Goal: Task Accomplishment & Management: Complete application form

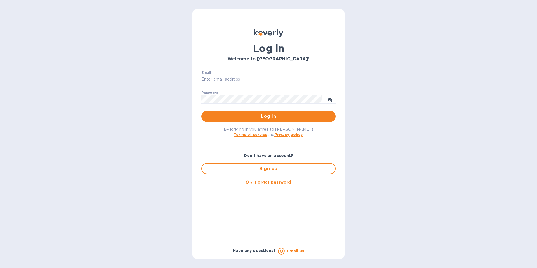
click at [234, 77] on input "Email" at bounding box center [268, 79] width 134 height 8
type input "daniel.mendez@trinitycb.com"
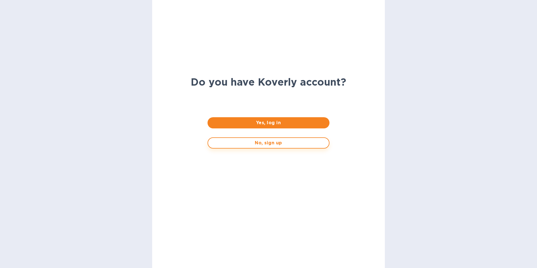
click at [275, 144] on span "No, sign up" at bounding box center [269, 143] width 112 height 7
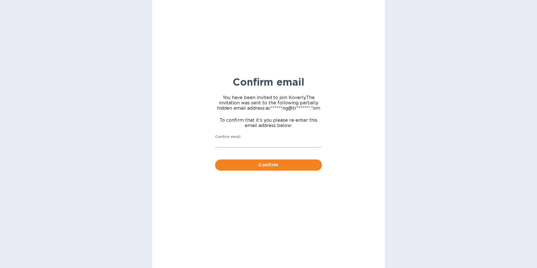
click at [243, 141] on input "Confirm email" at bounding box center [268, 143] width 107 height 8
copy label
paste input "text"
click at [226, 145] on input "Confirm email" at bounding box center [268, 143] width 107 height 8
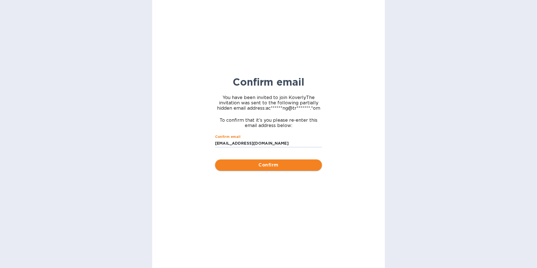
click at [271, 166] on span "Confirm" at bounding box center [269, 165] width 98 height 7
click at [260, 141] on input "accounting@trinity.cb.com" at bounding box center [268, 143] width 107 height 8
click at [272, 145] on input "accounting@trinity.cb.com" at bounding box center [268, 143] width 107 height 8
click at [255, 143] on input "accounting@trinity.cb.com" at bounding box center [268, 143] width 107 height 8
type input "[EMAIL_ADDRESS][DOMAIN_NAME]"
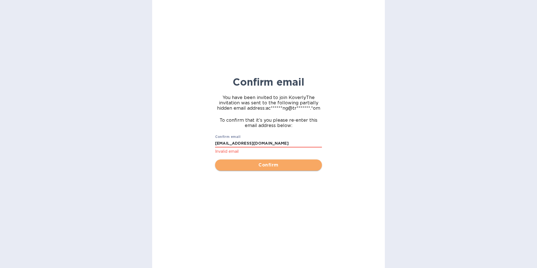
click at [267, 168] on span "Confirm" at bounding box center [269, 165] width 98 height 7
click at [267, 165] on span "Confirm" at bounding box center [269, 165] width 98 height 7
click at [267, 164] on span "Confirm" at bounding box center [269, 165] width 98 height 7
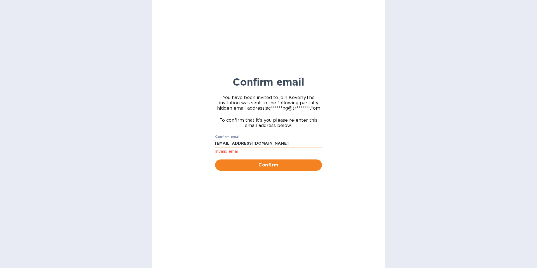
click at [273, 143] on input "[EMAIL_ADDRESS][DOMAIN_NAME]" at bounding box center [268, 143] width 107 height 8
click at [276, 142] on input "accounting@trinitycb.com" at bounding box center [268, 143] width 107 height 8
click at [275, 143] on input "accounting@trinitycb.com" at bounding box center [268, 143] width 107 height 8
click at [267, 164] on span "Confirm" at bounding box center [269, 165] width 98 height 7
click at [266, 166] on span "Confirm" at bounding box center [269, 165] width 98 height 7
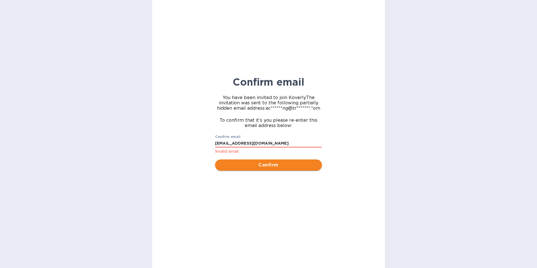
click at [265, 165] on span "Confirm" at bounding box center [269, 165] width 98 height 7
drag, startPoint x: 270, startPoint y: 143, endPoint x: 273, endPoint y: 143, distance: 3.1
click at [272, 143] on input "accounting@trinitycb.com" at bounding box center [268, 143] width 107 height 8
drag, startPoint x: 275, startPoint y: 143, endPoint x: 214, endPoint y: 145, distance: 61.3
click at [206, 145] on div "Confirm email You have been invited to join Koverly The invitation was sent to …" at bounding box center [268, 134] width 233 height 268
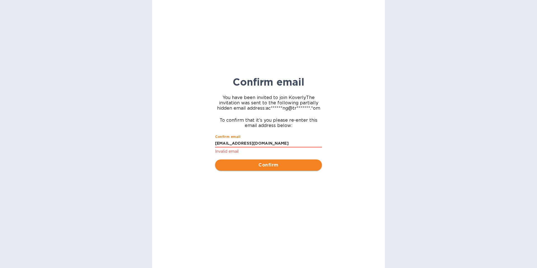
type input "accounting@trinitycb.com"
click at [271, 167] on span "Confirm" at bounding box center [269, 165] width 98 height 7
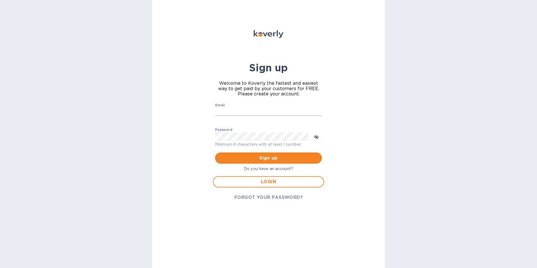
click at [241, 109] on input "Email" at bounding box center [268, 112] width 107 height 8
type input "accounting@trinitycb.com"
click at [269, 160] on span "Sign up" at bounding box center [269, 158] width 98 height 7
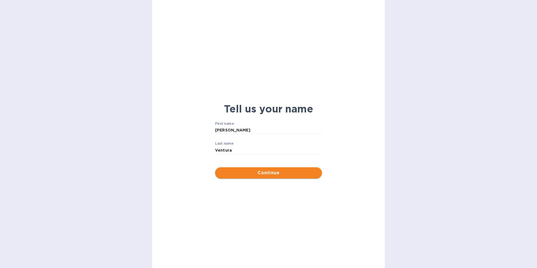
click at [271, 176] on span "Continue" at bounding box center [269, 172] width 98 height 7
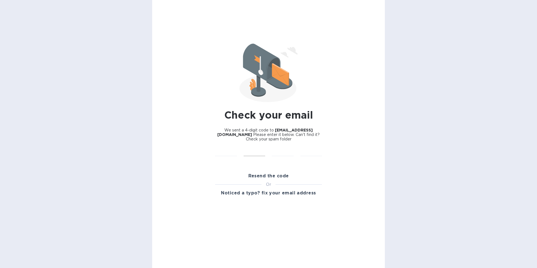
click at [249, 153] on input "text" at bounding box center [255, 152] width 22 height 8
click at [233, 152] on input "text" at bounding box center [226, 152] width 22 height 8
type input "8"
type input "1"
type input "8"
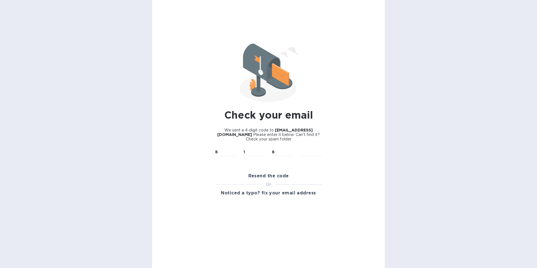
click at [239, 164] on div "8 ​" at bounding box center [226, 156] width 29 height 22
click at [227, 152] on input "8" at bounding box center [226, 152] width 22 height 8
drag, startPoint x: 281, startPoint y: 152, endPoint x: 184, endPoint y: 147, distance: 97.4
click at [184, 147] on div "Check your email We sent a 4-digit code to accounting@trinitycb.com Please ente…" at bounding box center [268, 134] width 233 height 268
drag, startPoint x: 217, startPoint y: 152, endPoint x: 248, endPoint y: 159, distance: 31.8
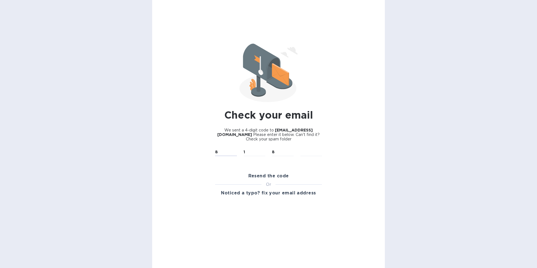
click at [217, 152] on input "8" at bounding box center [226, 152] width 22 height 8
click at [244, 151] on input "1" at bounding box center [255, 152] width 22 height 8
drag, startPoint x: 275, startPoint y: 153, endPoint x: 266, endPoint y: 152, distance: 9.2
click at [265, 152] on div "​ 1 ​ 8 ​ ​" at bounding box center [269, 156] width 114 height 22
drag, startPoint x: 244, startPoint y: 151, endPoint x: 254, endPoint y: 152, distance: 9.7
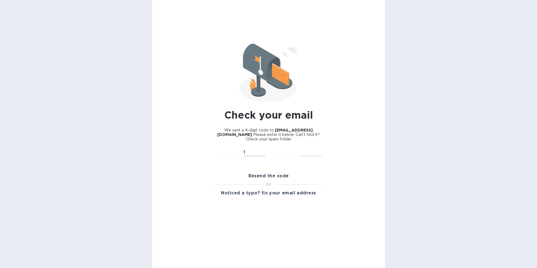
click at [244, 151] on input "1" at bounding box center [255, 152] width 22 height 8
click at [224, 150] on input "text" at bounding box center [226, 152] width 22 height 8
type input "4"
type input "9"
type input "0"
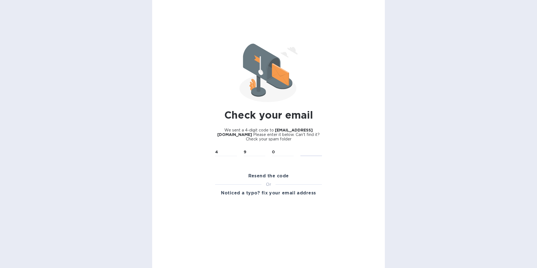
type input "1"
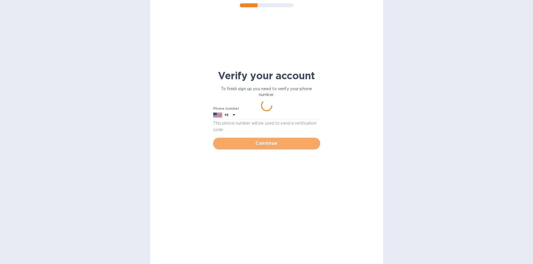
click at [265, 145] on span "Continue" at bounding box center [267, 143] width 98 height 7
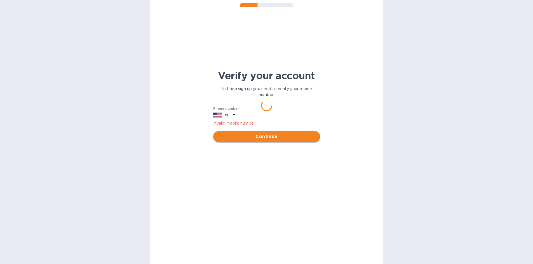
click at [267, 140] on span "Continue" at bounding box center [267, 136] width 98 height 7
click at [268, 138] on span "Continue" at bounding box center [267, 136] width 98 height 7
click at [268, 137] on span "Continue" at bounding box center [267, 136] width 98 height 7
click at [237, 118] on icon at bounding box center [233, 114] width 7 height 7
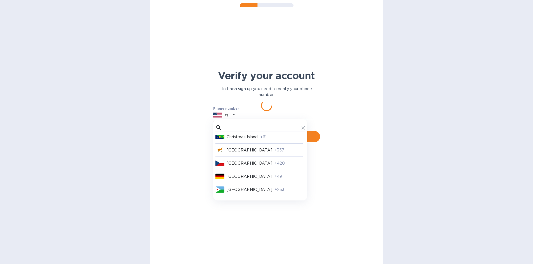
scroll to position [1016, 0]
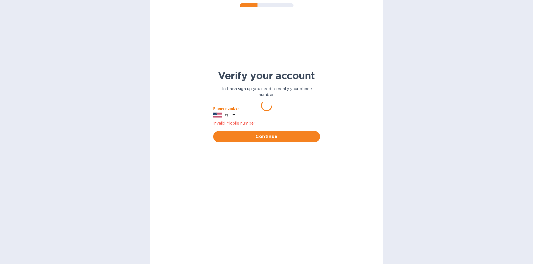
click at [240, 119] on input "text" at bounding box center [278, 115] width 83 height 8
click at [239, 129] on div "Continue" at bounding box center [266, 137] width 111 height 16
click at [257, 117] on input "text" at bounding box center [278, 115] width 83 height 8
click at [240, 126] on p "Invalid Mobile number" at bounding box center [266, 123] width 107 height 6
drag, startPoint x: 251, startPoint y: 116, endPoint x: 252, endPoint y: 128, distance: 11.6
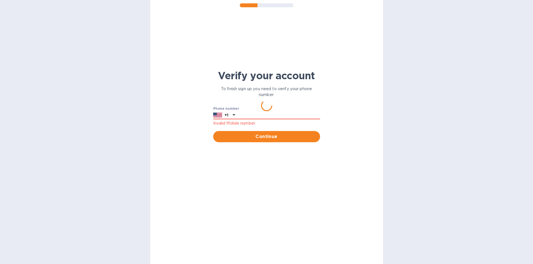
click at [251, 117] on input "text" at bounding box center [278, 115] width 83 height 8
click at [250, 126] on p "Invalid Mobile number" at bounding box center [266, 123] width 107 height 6
drag, startPoint x: 250, startPoint y: 125, endPoint x: 230, endPoint y: 122, distance: 20.6
click at [250, 125] on p "Invalid Mobile number" at bounding box center [266, 123] width 107 height 6
click at [235, 116] on icon at bounding box center [233, 114] width 7 height 7
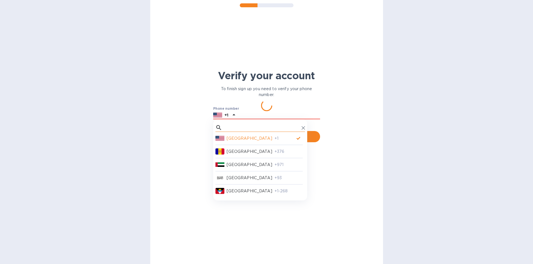
click at [241, 128] on input "text" at bounding box center [261, 128] width 75 height 8
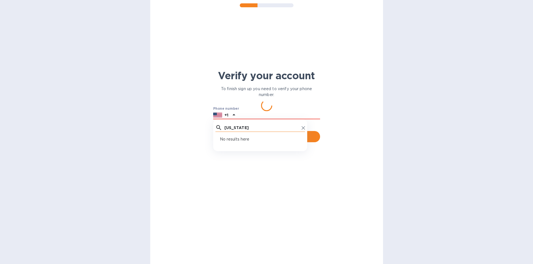
click at [249, 130] on input "california" at bounding box center [261, 128] width 75 height 8
drag, startPoint x: 223, startPoint y: 127, endPoint x: 220, endPoint y: 127, distance: 3.6
click at [220, 127] on div "california" at bounding box center [259, 128] width 89 height 8
type input "usa"
click at [245, 127] on input "usa" at bounding box center [261, 128] width 75 height 8
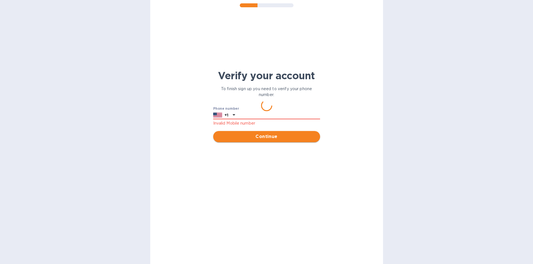
click at [265, 139] on span "Continue" at bounding box center [267, 136] width 98 height 7
click at [266, 136] on span "Continue" at bounding box center [267, 136] width 98 height 7
click at [265, 136] on span "Continue" at bounding box center [267, 136] width 98 height 7
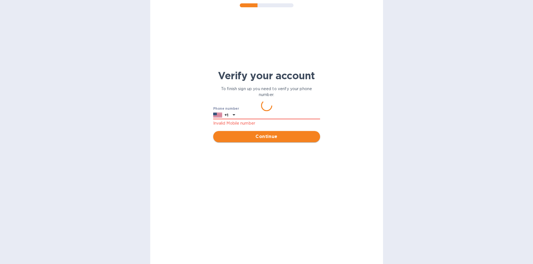
click at [265, 136] on span "Continue" at bounding box center [267, 136] width 98 height 7
click at [235, 115] on icon at bounding box center [233, 114] width 3 height 1
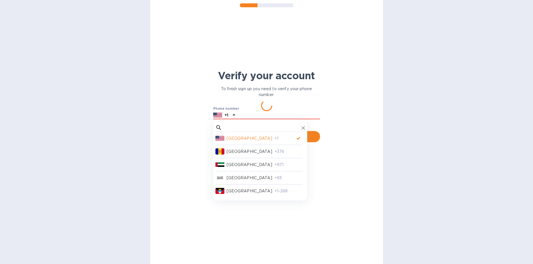
click at [238, 120] on div "United States +1 Andorra +376 United Arab Emirates +971 Afghanistan +93 Antigua…" at bounding box center [260, 159] width 94 height 81
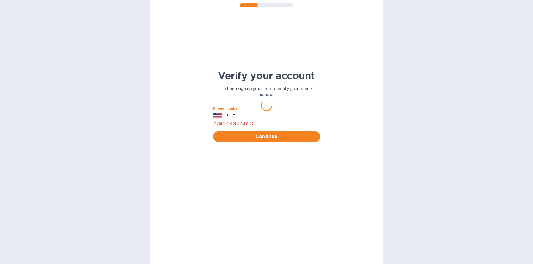
click at [278, 114] on input "text" at bounding box center [278, 115] width 83 height 8
click at [267, 133] on button "Continue" at bounding box center [266, 136] width 107 height 11
click at [267, 135] on button "Continue" at bounding box center [266, 136] width 107 height 11
click at [213, 131] on button "Continue" at bounding box center [266, 136] width 107 height 11
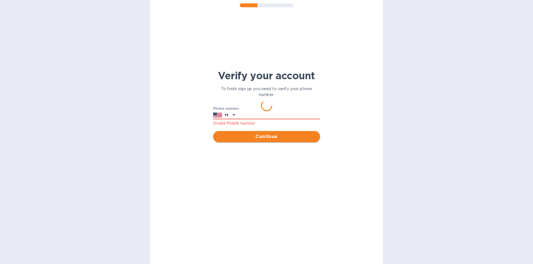
click at [268, 139] on span "Continue" at bounding box center [267, 136] width 98 height 7
click at [266, 98] on div "Verify your account To finish sign up you need to verify your phone number. Pho…" at bounding box center [266, 132] width 533 height 264
click at [270, 90] on p "To finish sign up you need to verify your phone number." at bounding box center [266, 92] width 107 height 12
click at [233, 115] on icon at bounding box center [233, 114] width 7 height 7
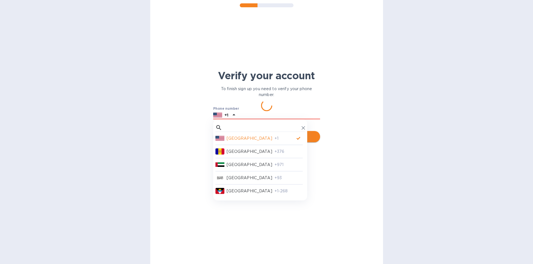
click at [239, 140] on p "United States" at bounding box center [250, 138] width 46 height 6
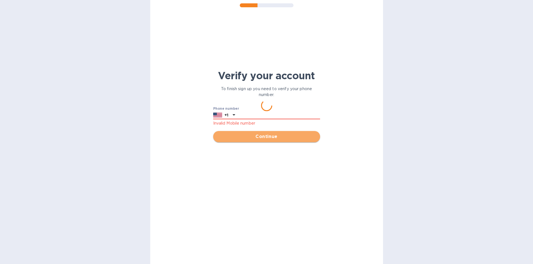
click at [273, 135] on span "Continue" at bounding box center [267, 136] width 98 height 7
click at [272, 135] on span "Continue" at bounding box center [267, 136] width 98 height 7
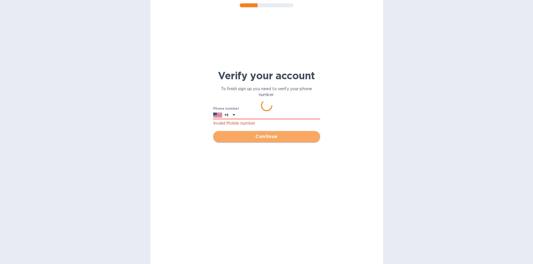
click at [272, 135] on span "Continue" at bounding box center [267, 136] width 98 height 7
click at [272, 134] on span "Continue" at bounding box center [267, 136] width 98 height 7
click at [271, 134] on span "Continue" at bounding box center [267, 136] width 98 height 7
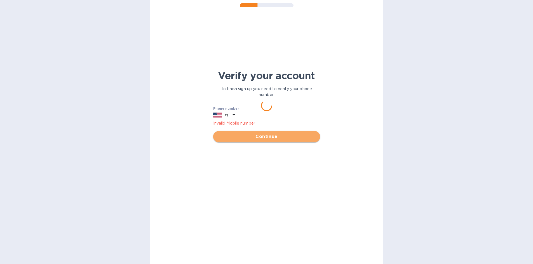
click at [271, 134] on span "Continue" at bounding box center [267, 136] width 98 height 7
click at [270, 133] on button "Continue" at bounding box center [266, 136] width 107 height 11
click at [268, 97] on p "To finish sign up you need to verify your phone number." at bounding box center [266, 92] width 107 height 12
click at [272, 135] on span "Continue" at bounding box center [267, 136] width 98 height 7
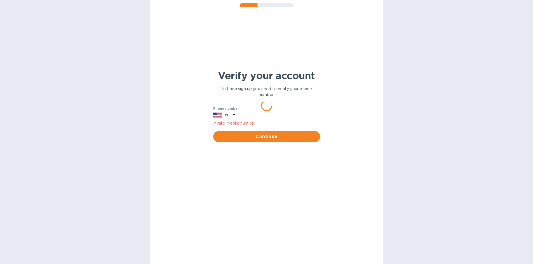
drag, startPoint x: 269, startPoint y: 111, endPoint x: 267, endPoint y: 115, distance: 4.3
click at [269, 111] on div "Phone number +1 Invalid Mobile number" at bounding box center [266, 117] width 107 height 20
click at [278, 134] on button "Continue" at bounding box center [266, 136] width 107 height 11
click at [278, 133] on button "Continue" at bounding box center [266, 136] width 107 height 11
click at [277, 136] on span "Continue" at bounding box center [267, 136] width 98 height 7
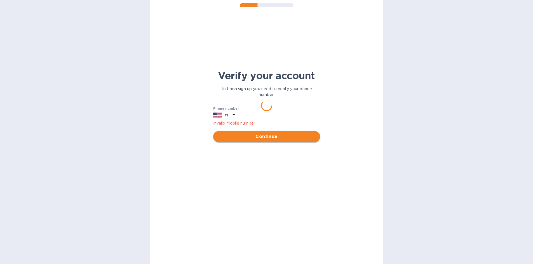
click at [277, 135] on span "Continue" at bounding box center [267, 136] width 98 height 7
click at [266, 89] on p "To finish sign up you need to verify your phone number." at bounding box center [266, 92] width 107 height 12
click at [268, 137] on span "Continue" at bounding box center [267, 136] width 98 height 7
click at [237, 115] on icon at bounding box center [233, 114] width 7 height 7
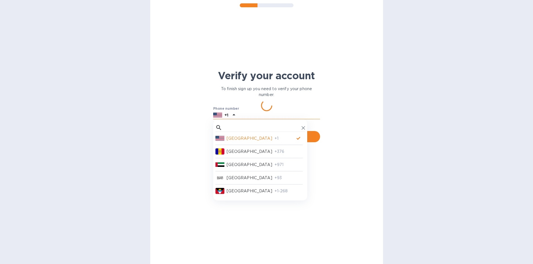
click at [280, 107] on div "Phone number +1 Invalid Mobile number" at bounding box center [266, 117] width 107 height 20
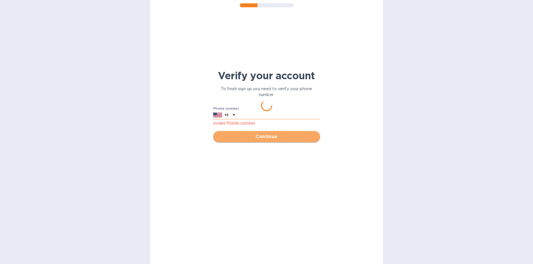
click at [268, 139] on span "Continue" at bounding box center [267, 136] width 98 height 7
drag, startPoint x: 289, startPoint y: 80, endPoint x: 288, endPoint y: 75, distance: 5.1
click at [289, 80] on h1 "Verify your account" at bounding box center [266, 76] width 107 height 12
drag, startPoint x: 257, startPoint y: 4, endPoint x: 287, endPoint y: 5, distance: 29.9
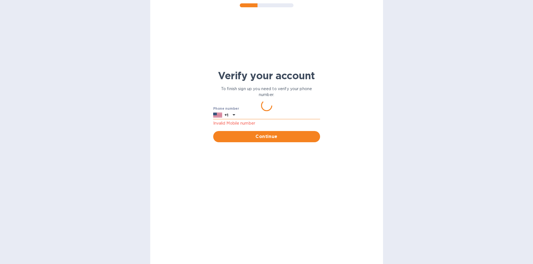
click at [287, 5] on div at bounding box center [267, 5] width 54 height 4
click at [265, 113] on input "text" at bounding box center [278, 115] width 83 height 8
click at [274, 112] on input "text" at bounding box center [278, 115] width 83 height 8
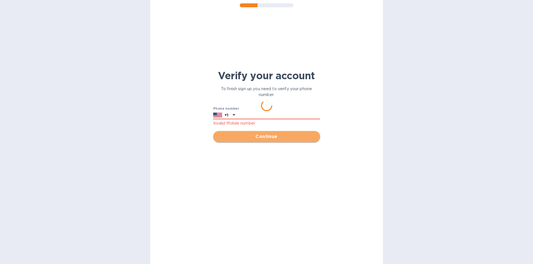
click at [273, 138] on span "Continue" at bounding box center [267, 136] width 98 height 7
click at [272, 138] on span "Continue" at bounding box center [267, 136] width 98 height 7
click at [271, 138] on span "Continue" at bounding box center [267, 136] width 98 height 7
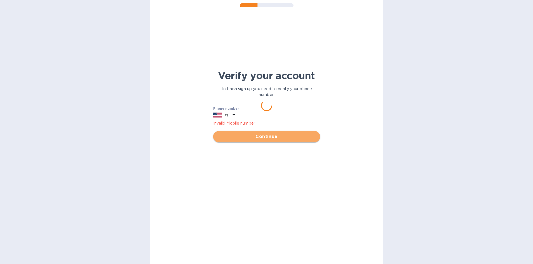
click at [271, 138] on span "Continue" at bounding box center [267, 136] width 98 height 7
click at [271, 136] on span "Continue" at bounding box center [267, 136] width 98 height 7
click at [276, 131] on div "Continue" at bounding box center [266, 137] width 111 height 16
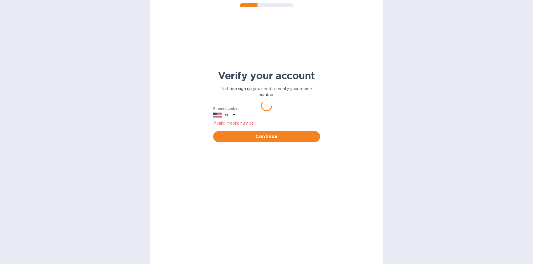
click at [246, 125] on p "Invalid Mobile number" at bounding box center [266, 123] width 107 height 6
click at [248, 115] on input "text" at bounding box center [278, 115] width 83 height 8
click at [229, 109] on label "Phone number" at bounding box center [226, 108] width 26 height 3
click at [230, 109] on label "Phone number" at bounding box center [226, 108] width 26 height 3
click at [267, 92] on p "To finish sign up you need to verify your phone number." at bounding box center [266, 92] width 107 height 12
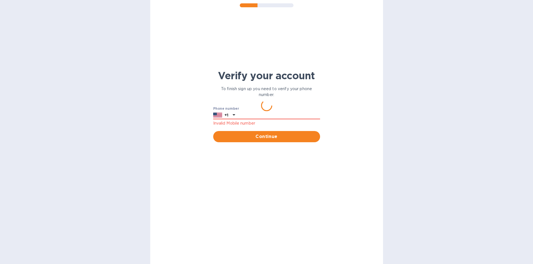
drag, startPoint x: 225, startPoint y: 113, endPoint x: 223, endPoint y: 117, distance: 5.0
click at [225, 115] on div "+1" at bounding box center [226, 115] width 6 height 8
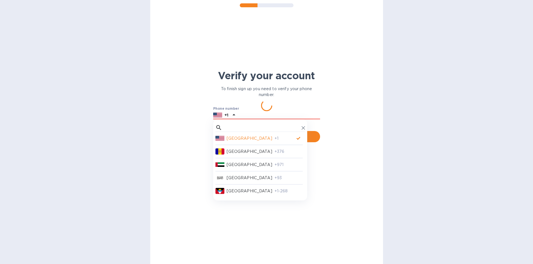
click at [269, 110] on div "Phone number +1 Invalid Mobile number" at bounding box center [266, 117] width 107 height 20
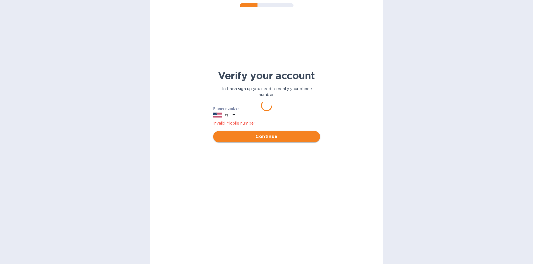
click at [271, 139] on span "Continue" at bounding box center [267, 136] width 98 height 7
click at [270, 139] on span "Continue" at bounding box center [267, 136] width 98 height 7
click at [270, 138] on span "Continue" at bounding box center [267, 136] width 98 height 7
drag, startPoint x: 270, startPoint y: 137, endPoint x: 268, endPoint y: 131, distance: 6.1
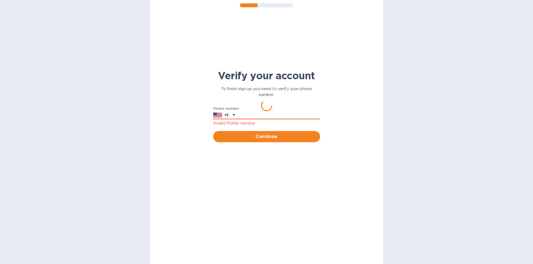
click at [270, 137] on span "Continue" at bounding box center [267, 136] width 98 height 7
click at [257, 114] on input "text" at bounding box center [278, 115] width 83 height 8
click at [273, 103] on div "Verify your account To finish sign up you need to verify your phone number. Pho…" at bounding box center [266, 132] width 533 height 264
drag, startPoint x: 270, startPoint y: 136, endPoint x: 256, endPoint y: 130, distance: 14.9
click at [269, 136] on span "Continue" at bounding box center [267, 136] width 98 height 7
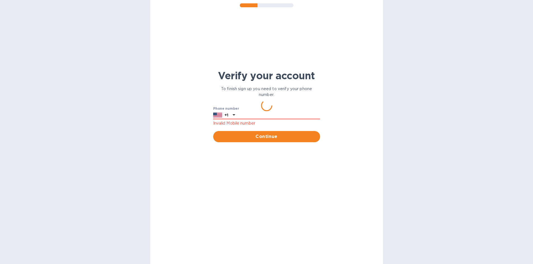
click at [245, 123] on p "Invalid Mobile number" at bounding box center [266, 123] width 107 height 6
click at [225, 116] on div "+1" at bounding box center [226, 115] width 6 height 8
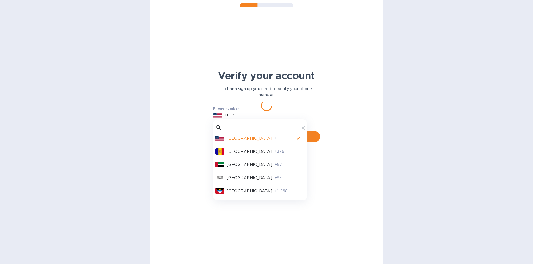
click at [256, 131] on input "text" at bounding box center [261, 128] width 75 height 8
type input "usa"
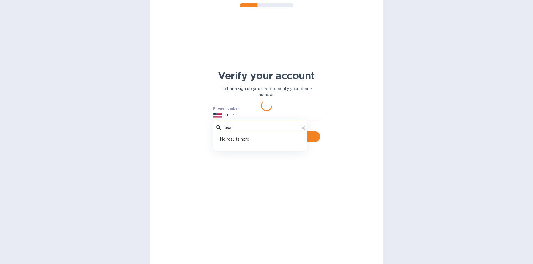
click at [213, 131] on button "Continue" at bounding box center [266, 136] width 107 height 11
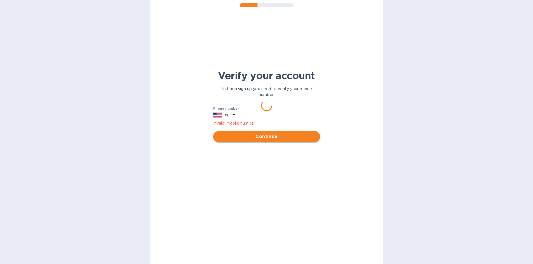
click at [261, 136] on span "Continue" at bounding box center [267, 136] width 98 height 7
click at [273, 139] on span "Continue" at bounding box center [267, 136] width 98 height 7
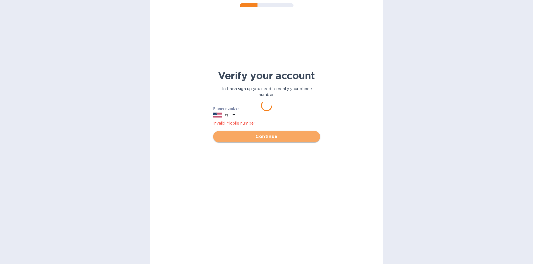
click at [274, 138] on span "Continue" at bounding box center [267, 136] width 98 height 7
click at [280, 83] on div "Verify your account" at bounding box center [266, 75] width 111 height 16
click at [275, 136] on span "Continue" at bounding box center [267, 136] width 98 height 7
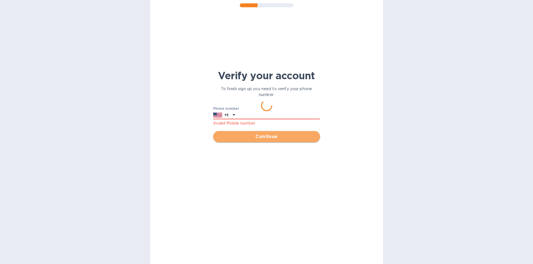
click at [275, 135] on span "Continue" at bounding box center [267, 136] width 98 height 7
click at [282, 78] on h1 "Verify your account" at bounding box center [266, 76] width 107 height 12
click at [277, 136] on span "Continue" at bounding box center [267, 136] width 98 height 7
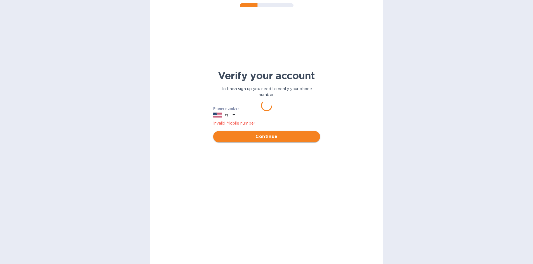
click at [277, 136] on span "Continue" at bounding box center [267, 136] width 98 height 7
click at [284, 88] on p "To finish sign up you need to verify your phone number." at bounding box center [266, 92] width 107 height 12
click at [276, 141] on button "Continue" at bounding box center [266, 136] width 107 height 11
click at [276, 139] on span "Continue" at bounding box center [267, 136] width 98 height 7
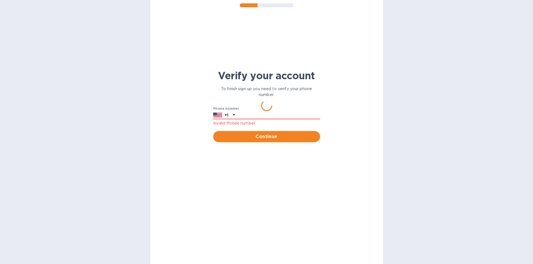
drag, startPoint x: 256, startPoint y: 6, endPoint x: 292, endPoint y: 8, distance: 36.1
click at [292, 8] on div "Verify your account To finish sign up you need to verify your phone number. Pho…" at bounding box center [266, 132] width 233 height 264
click at [268, 143] on div "Continue" at bounding box center [266, 137] width 111 height 16
click at [280, 135] on span "Continue" at bounding box center [267, 136] width 98 height 7
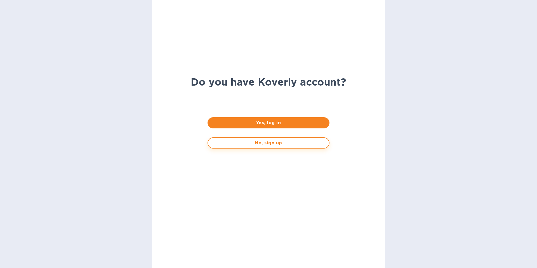
click at [274, 144] on span "No, sign up" at bounding box center [269, 143] width 112 height 7
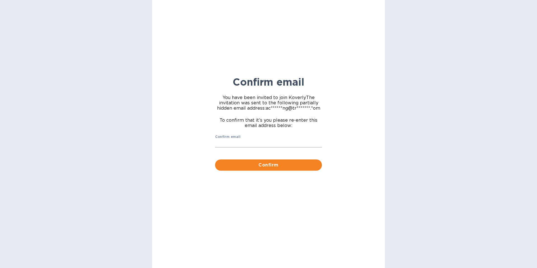
click at [239, 138] on label "Confirm email" at bounding box center [227, 136] width 25 height 3
click at [239, 139] on input "Confirm email" at bounding box center [268, 143] width 107 height 8
type input "[EMAIL_ADDRESS][DOMAIN_NAME]"
click at [270, 165] on span "Confirm" at bounding box center [269, 165] width 98 height 7
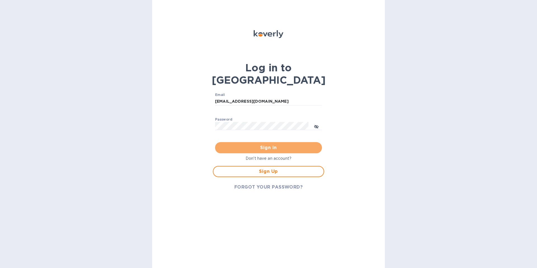
click at [279, 144] on span "Sign in" at bounding box center [269, 147] width 98 height 7
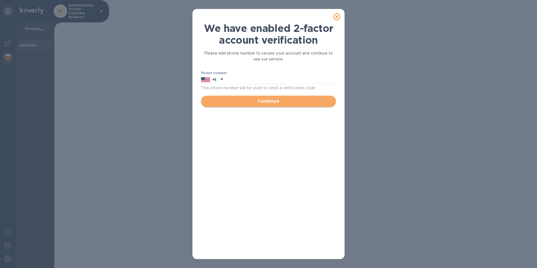
click at [269, 102] on span "Continue" at bounding box center [269, 101] width 126 height 7
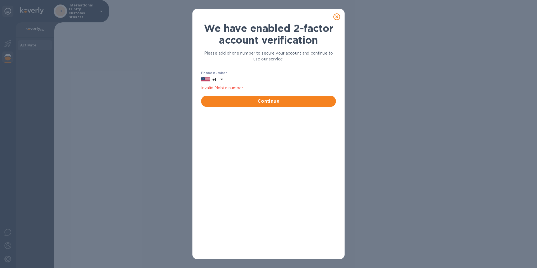
click at [223, 80] on icon at bounding box center [221, 79] width 7 height 7
click at [224, 87] on p "Invalid Mobile number" at bounding box center [268, 88] width 135 height 6
click at [237, 79] on input "text" at bounding box center [280, 80] width 111 height 8
type input "8182358769"
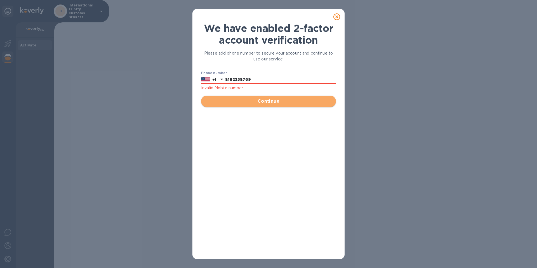
click at [273, 102] on span "Continue" at bounding box center [269, 101] width 126 height 7
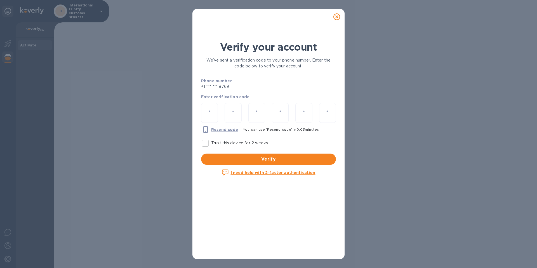
click at [212, 112] on input "number" at bounding box center [209, 113] width 7 height 10
type input "2"
type input "9"
type input "5"
type input "4"
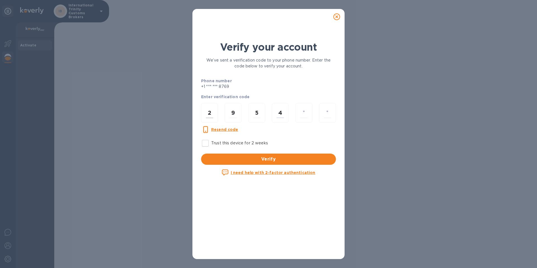
type input "8"
type input "2"
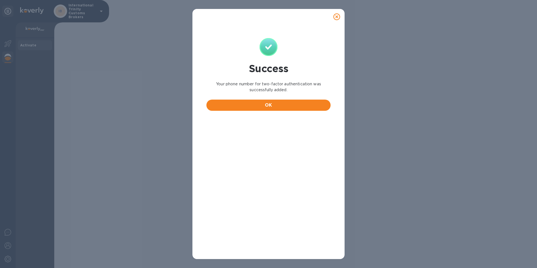
click at [269, 160] on div "Success Your phone number for two-factor authentication was successfully added.…" at bounding box center [268, 139] width 143 height 237
click at [270, 109] on button "OK" at bounding box center [268, 105] width 124 height 11
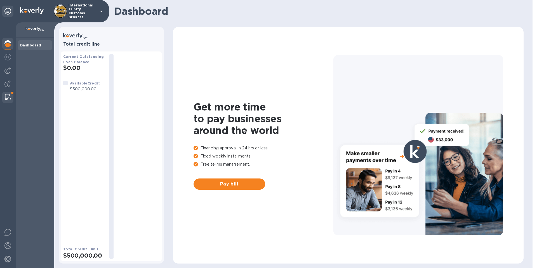
click at [9, 99] on img at bounding box center [8, 97] width 6 height 7
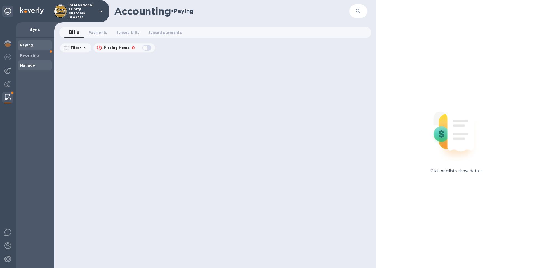
click at [27, 65] on b "Manage" at bounding box center [27, 65] width 15 height 4
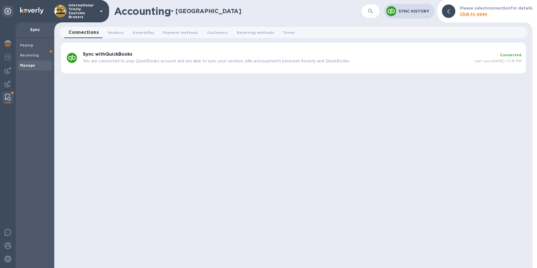
click at [103, 54] on b "Sync with QuickBooks" at bounding box center [107, 53] width 49 height 5
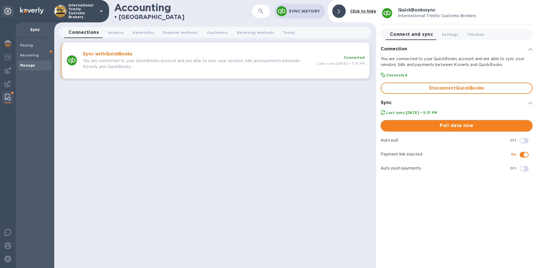
click at [455, 126] on span "Pull data now" at bounding box center [456, 125] width 143 height 7
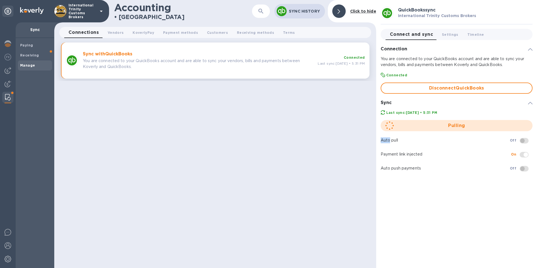
click at [455, 125] on div "Pulling" at bounding box center [456, 126] width 156 height 16
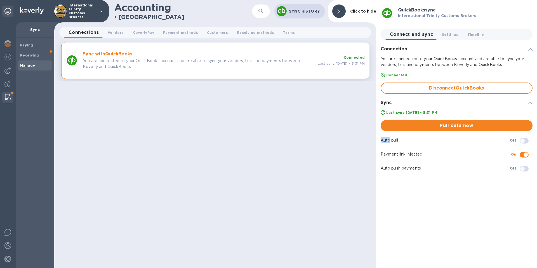
click at [454, 126] on span "Pull data now" at bounding box center [456, 125] width 143 height 7
click at [211, 31] on span "Customers 0" at bounding box center [217, 33] width 21 height 6
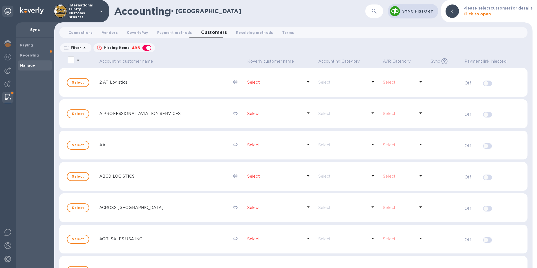
click at [78, 62] on icon at bounding box center [78, 60] width 7 height 7
click at [97, 96] on p "To create Koverly customers" at bounding box center [103, 96] width 64 height 6
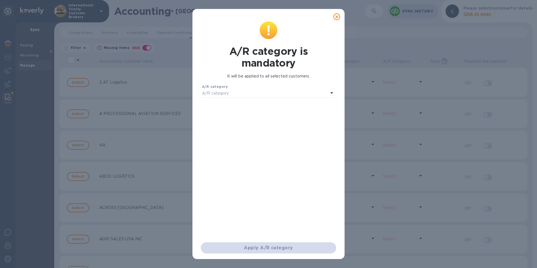
click at [260, 250] on div "Apply A/R category" at bounding box center [269, 247] width 138 height 13
click at [275, 60] on h1 "A/R category is mandatory" at bounding box center [268, 56] width 133 height 23
click at [232, 92] on div "A/R category" at bounding box center [265, 93] width 126 height 8
click at [230, 110] on input "text" at bounding box center [269, 109] width 100 height 8
click at [235, 112] on input "reacueblae" at bounding box center [269, 109] width 100 height 8
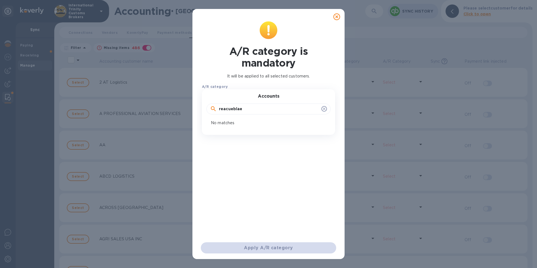
click at [223, 109] on input "reacueblae" at bounding box center [269, 109] width 100 height 8
type input "re"
click at [235, 127] on p "Accounts Receivable (A/R)" at bounding box center [266, 125] width 120 height 6
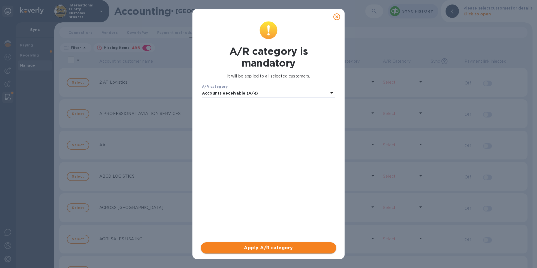
click at [265, 247] on span "Apply A/R category" at bounding box center [268, 247] width 126 height 7
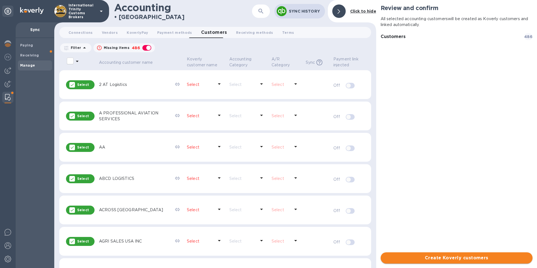
click at [450, 259] on span "Create Koverly customers" at bounding box center [456, 257] width 143 height 7
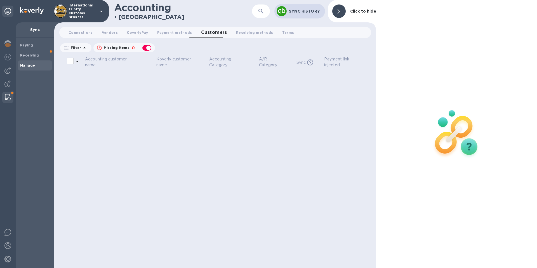
click at [31, 65] on b "Manage" at bounding box center [27, 65] width 15 height 4
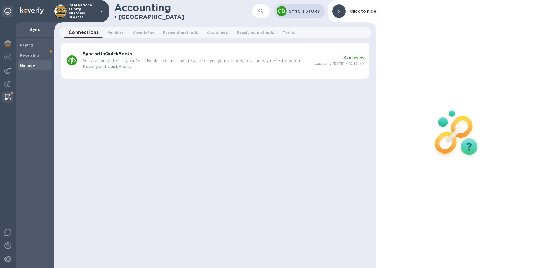
click at [107, 56] on b "Sync with QuickBooks" at bounding box center [107, 53] width 49 height 5
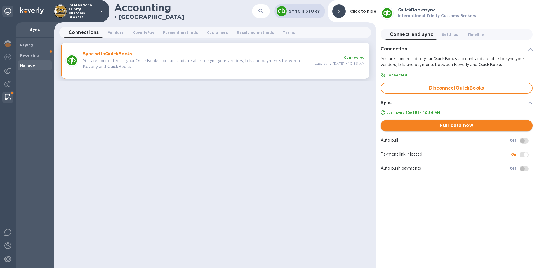
click at [461, 124] on span "Pull data now" at bounding box center [456, 125] width 143 height 7
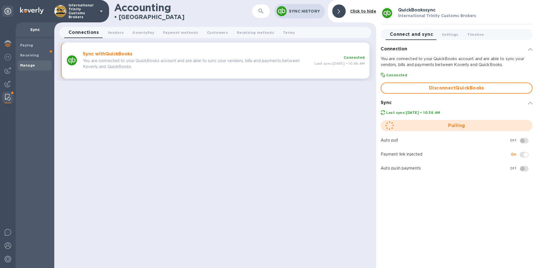
drag, startPoint x: 522, startPoint y: 140, endPoint x: 532, endPoint y: 141, distance: 9.8
click at [532, 141] on span at bounding box center [524, 140] width 16 height 11
drag, startPoint x: 523, startPoint y: 139, endPoint x: 531, endPoint y: 141, distance: 8.0
click at [531, 141] on span at bounding box center [524, 140] width 16 height 11
drag, startPoint x: 522, startPoint y: 141, endPoint x: 533, endPoint y: 142, distance: 11.6
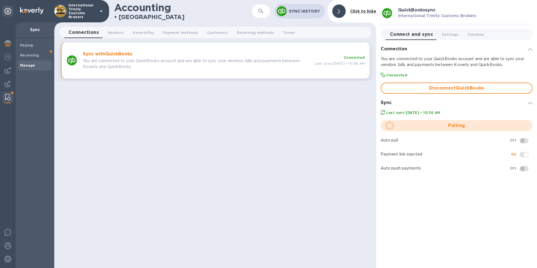
click at [537, 141] on div "Accounting • Manage ​ Sync History Click to hide Connections 0 Vendors 0 Koverl…" at bounding box center [295, 134] width 483 height 268
click at [520, 139] on span at bounding box center [524, 141] width 9 height 6
click at [10, 82] on img at bounding box center [7, 84] width 7 height 7
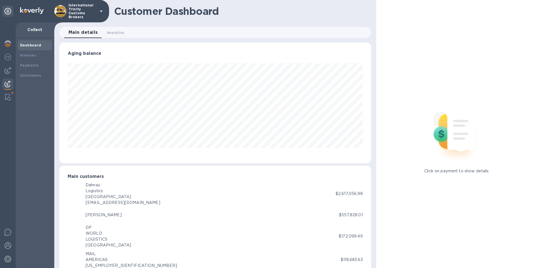
scroll to position [279532, 279344]
click at [35, 56] on div "Invoices" at bounding box center [35, 56] width 30 height 6
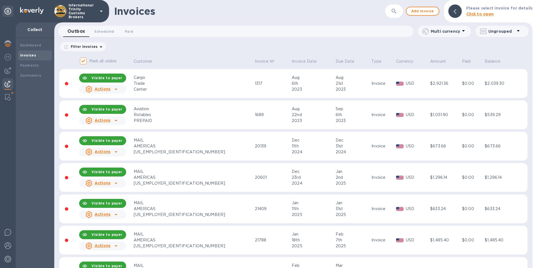
click at [517, 31] on icon at bounding box center [518, 30] width 7 height 7
click at [503, 45] on li "Group invoices by customer" at bounding box center [499, 46] width 72 height 18
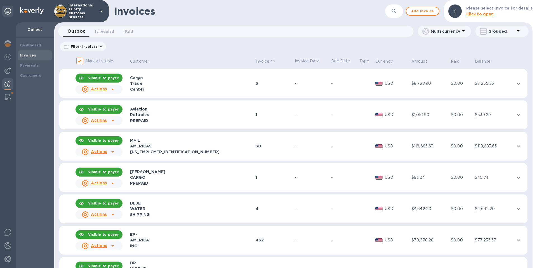
click at [112, 152] on icon at bounding box center [112, 151] width 7 height 7
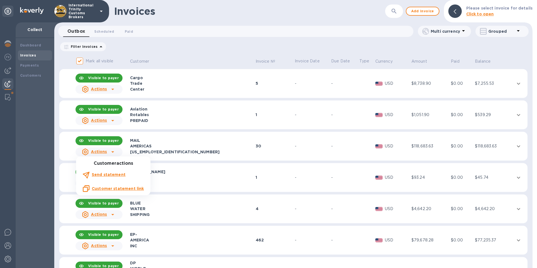
click at [152, 150] on div at bounding box center [268, 134] width 537 height 268
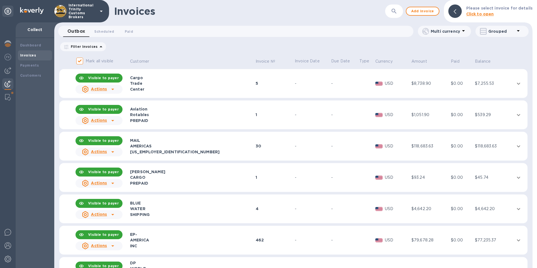
click at [112, 152] on icon at bounding box center [112, 151] width 3 height 1
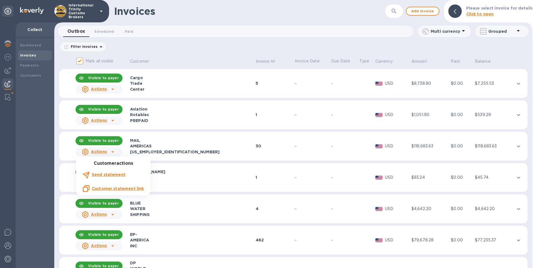
click at [117, 175] on b "Send statement" at bounding box center [109, 174] width 34 height 4
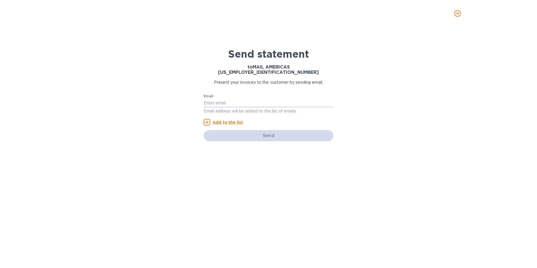
click at [223, 99] on input "text" at bounding box center [269, 103] width 130 height 8
paste input "text"
type input "accounting@trinitycb.com"
click at [271, 113] on div "Email accounting@trinitycb.com Email address will be added to the list of email…" at bounding box center [269, 109] width 130 height 31
click at [274, 101] on input "accounting@trinitycb.com" at bounding box center [269, 103] width 130 height 8
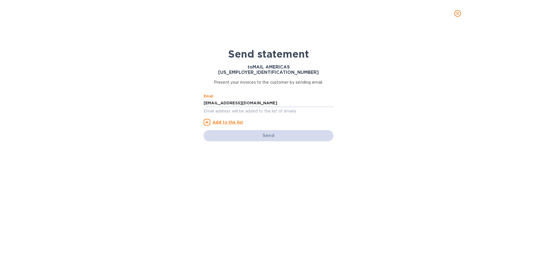
click at [233, 120] on u "Add to the list" at bounding box center [228, 122] width 30 height 4
click at [209, 119] on icon at bounding box center [207, 122] width 7 height 7
click at [220, 120] on u "Add to the list" at bounding box center [228, 122] width 30 height 4
click at [267, 131] on div "Send" at bounding box center [269, 135] width 130 height 11
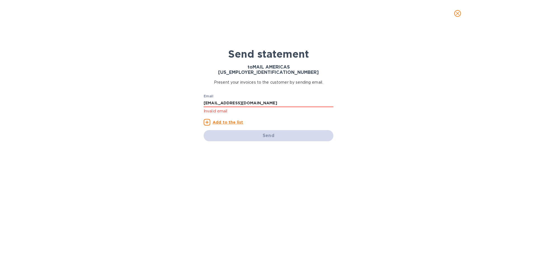
click at [208, 119] on icon at bounding box center [207, 122] width 7 height 7
click at [234, 101] on input "accounting@trinitycb.com" at bounding box center [269, 103] width 130 height 8
click at [258, 99] on input "accounting@trinitycb.com" at bounding box center [269, 103] width 130 height 8
click at [207, 119] on icon at bounding box center [207, 122] width 7 height 7
drag, startPoint x: 225, startPoint y: 117, endPoint x: 227, endPoint y: 117, distance: 2.9
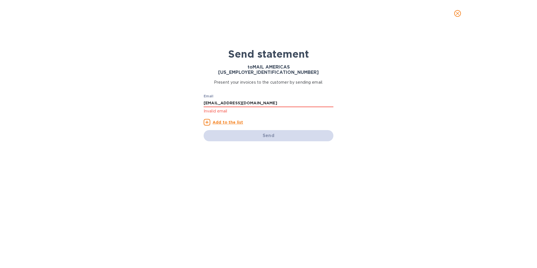
click at [225, 120] on u "Add to the list" at bounding box center [228, 122] width 30 height 4
click at [235, 120] on u "Add to the list" at bounding box center [228, 122] width 30 height 4
drag, startPoint x: 246, startPoint y: 119, endPoint x: 256, endPoint y: 133, distance: 16.8
click at [246, 119] on div "Email accounting@trinitycb.com Invalid email Add to the list" at bounding box center [269, 109] width 130 height 31
drag, startPoint x: 265, startPoint y: 134, endPoint x: 275, endPoint y: 131, distance: 10.4
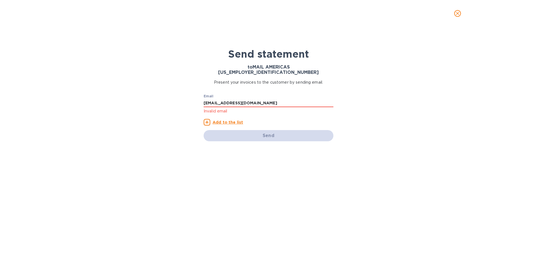
click at [265, 134] on div "Send" at bounding box center [269, 135] width 130 height 11
drag, startPoint x: 275, startPoint y: 131, endPoint x: 329, endPoint y: 109, distance: 58.0
click at [275, 131] on div "Send" at bounding box center [269, 135] width 130 height 11
click at [244, 99] on input "accounting@trinitycb.com" at bounding box center [269, 103] width 130 height 8
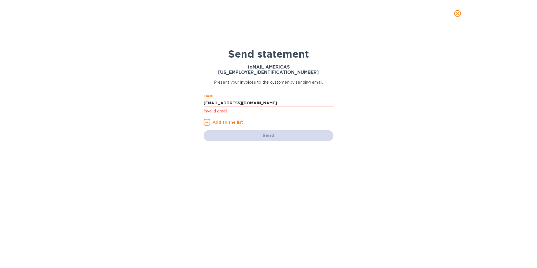
click at [231, 119] on div "Add to the list" at bounding box center [223, 122] width 39 height 7
click at [254, 131] on div "Send" at bounding box center [269, 135] width 130 height 11
click at [227, 120] on u "Add to the list" at bounding box center [228, 122] width 30 height 4
click at [270, 135] on div "Send" at bounding box center [269, 135] width 130 height 11
click at [221, 120] on u "Add to the list" at bounding box center [228, 122] width 30 height 4
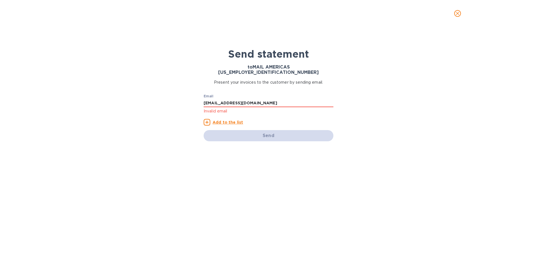
drag, startPoint x: 269, startPoint y: 123, endPoint x: 266, endPoint y: 130, distance: 7.1
click at [268, 128] on div "Send" at bounding box center [268, 136] width 134 height 16
click at [265, 130] on div "Send" at bounding box center [269, 135] width 130 height 11
drag, startPoint x: 206, startPoint y: 118, endPoint x: 208, endPoint y: 116, distance: 3.2
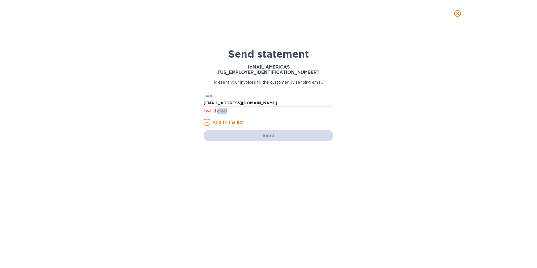
click at [206, 119] on icon at bounding box center [207, 122] width 7 height 7
click at [234, 94] on div "Email accounting@trinitycb.com Invalid email" at bounding box center [269, 104] width 130 height 20
click at [257, 100] on input "accounting@trinitycb.com" at bounding box center [269, 103] width 130 height 8
click at [261, 99] on input "accounting@trinitycb.com" at bounding box center [269, 103] width 130 height 8
click at [271, 131] on div "Send" at bounding box center [269, 135] width 130 height 11
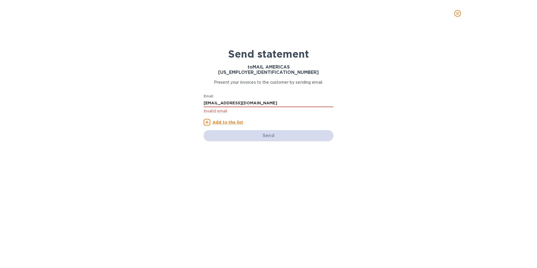
click at [215, 120] on div "Add to the list" at bounding box center [223, 122] width 39 height 7
click at [213, 120] on u "Add to the list" at bounding box center [228, 122] width 30 height 4
click at [229, 108] on p "Invalid email" at bounding box center [269, 111] width 130 height 6
click at [263, 99] on input "accounting@trinitycb.com" at bounding box center [269, 103] width 130 height 8
click at [209, 119] on icon at bounding box center [207, 122] width 7 height 7
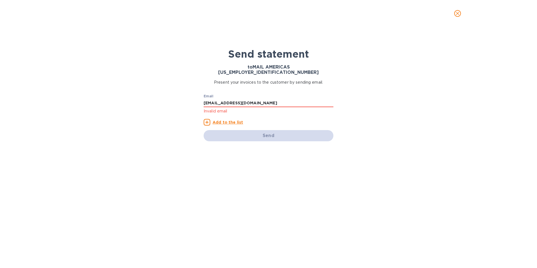
click at [271, 133] on div "Send" at bounding box center [269, 135] width 130 height 11
click at [253, 99] on input "accounting@trinitycb.com" at bounding box center [269, 103] width 130 height 8
click at [270, 130] on div "Send" at bounding box center [269, 135] width 130 height 11
click at [226, 120] on u "Add to the list" at bounding box center [228, 122] width 30 height 4
click at [209, 119] on icon at bounding box center [207, 122] width 7 height 7
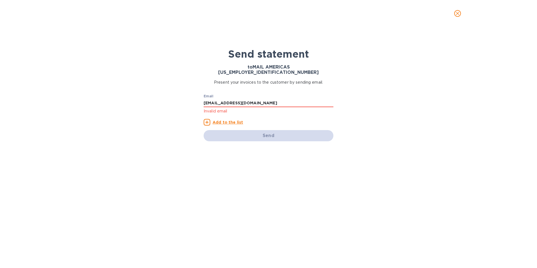
click at [207, 119] on icon at bounding box center [207, 122] width 7 height 7
click at [231, 120] on u "Add to the list" at bounding box center [228, 122] width 30 height 4
click at [226, 120] on u "Add to the list" at bounding box center [228, 122] width 30 height 4
click at [205, 119] on icon at bounding box center [207, 122] width 7 height 7
click at [205, 113] on div "Email accounting@trinitycb.com Invalid email Add to the list" at bounding box center [269, 109] width 130 height 31
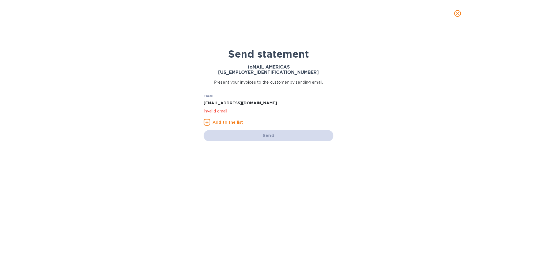
click at [271, 99] on input "accounting@trinitycb.com" at bounding box center [269, 103] width 130 height 8
click at [246, 99] on input "accounting@trinitycb.com" at bounding box center [269, 103] width 130 height 8
click at [264, 99] on input "accounting@trinitycb.com" at bounding box center [269, 103] width 130 height 8
click at [230, 120] on u "Add to the list" at bounding box center [228, 122] width 30 height 4
click at [205, 119] on icon at bounding box center [207, 122] width 7 height 7
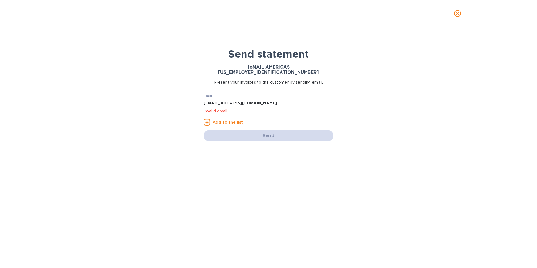
click at [206, 119] on icon at bounding box center [207, 122] width 7 height 7
click at [218, 108] on p "Invalid email" at bounding box center [269, 111] width 130 height 6
click at [215, 120] on u "Add to the list" at bounding box center [228, 122] width 30 height 4
click at [221, 120] on u "Add to the list" at bounding box center [228, 122] width 30 height 4
drag, startPoint x: 293, startPoint y: 99, endPoint x: 291, endPoint y: 103, distance: 4.7
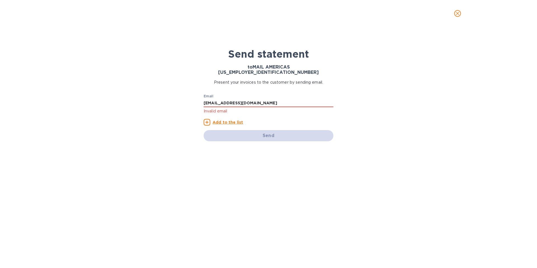
click at [293, 99] on input "accounting@trinitycb.com" at bounding box center [269, 103] width 130 height 8
click at [290, 132] on div "Send" at bounding box center [269, 135] width 130 height 11
click at [294, 99] on input "accounting@trinitycb.com" at bounding box center [269, 103] width 130 height 8
click at [252, 128] on div "Send" at bounding box center [268, 136] width 134 height 16
click at [252, 99] on input "accounting@trinitycb.com" at bounding box center [269, 103] width 130 height 8
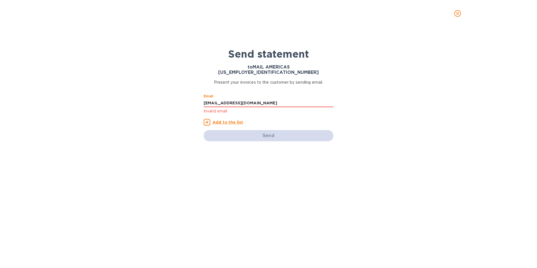
click at [240, 108] on p "Invalid email" at bounding box center [269, 111] width 130 height 6
click at [243, 102] on div "Email accounting@trinitycb.com Invalid email" at bounding box center [269, 104] width 130 height 20
click at [230, 120] on u "Add to the list" at bounding box center [228, 122] width 30 height 4
click at [225, 108] on p "Invalid email" at bounding box center [269, 111] width 130 height 6
click at [238, 108] on p "Invalid email" at bounding box center [269, 111] width 130 height 6
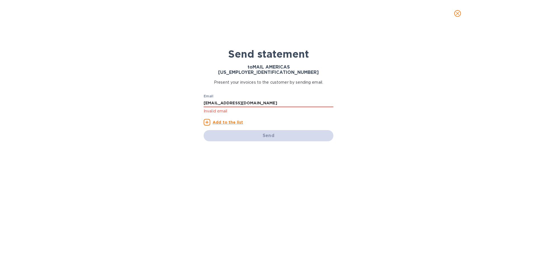
click at [273, 133] on div "Send" at bounding box center [269, 135] width 130 height 11
click at [252, 130] on div "Send" at bounding box center [269, 135] width 130 height 11
click at [223, 120] on u "Add to the list" at bounding box center [228, 122] width 30 height 4
click at [271, 99] on input "accounting@trinitycb.com" at bounding box center [269, 103] width 130 height 8
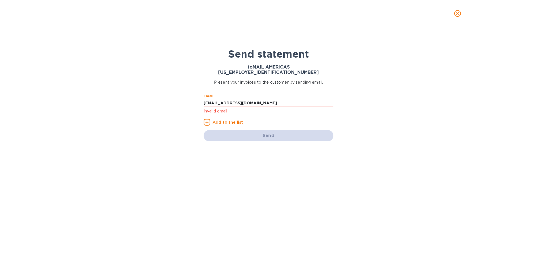
click at [266, 131] on div "Send" at bounding box center [269, 135] width 130 height 11
drag, startPoint x: 227, startPoint y: 118, endPoint x: 227, endPoint y: 115, distance: 3.4
click at [227, 120] on u "Add to the list" at bounding box center [228, 122] width 30 height 4
click at [221, 108] on p "Invalid email" at bounding box center [269, 111] width 130 height 6
click at [261, 99] on input "accounting@trinitycb.com" at bounding box center [269, 103] width 130 height 8
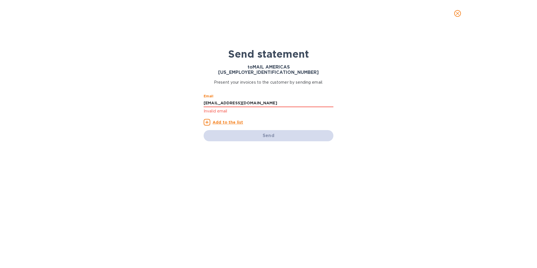
drag, startPoint x: 264, startPoint y: 98, endPoint x: 197, endPoint y: 96, distance: 66.8
click at [195, 95] on div "Send statement to MAIL AMERICAS 90-0858899 Present your invoices to the custome…" at bounding box center [268, 147] width 537 height 241
paste input "accounting@trinitycb.com"
type input "accounting@trinitycb.com"
click at [223, 120] on u "Add to the list" at bounding box center [228, 122] width 30 height 4
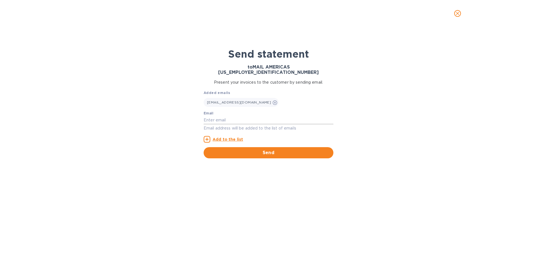
click at [225, 116] on input "text" at bounding box center [269, 120] width 130 height 8
paste input "accounting@trinitycb.com"
type input "accounting@trinitycb.com"
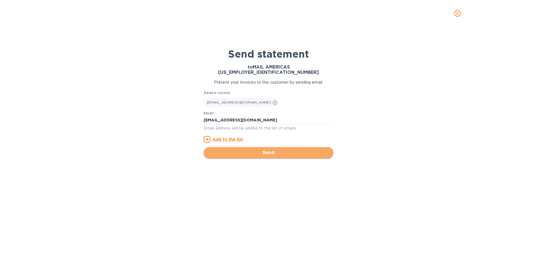
click at [270, 151] on button "Send" at bounding box center [269, 152] width 130 height 11
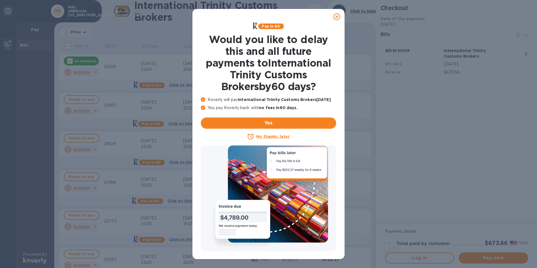
click at [338, 16] on icon at bounding box center [336, 16] width 7 height 7
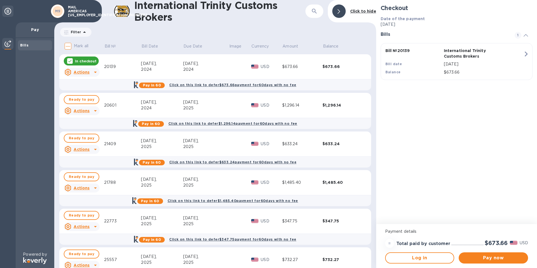
click at [34, 31] on p "Pay" at bounding box center [35, 30] width 30 height 6
click at [35, 30] on p "Pay" at bounding box center [35, 30] width 30 height 6
click at [43, 28] on p "Pay" at bounding box center [35, 30] width 30 height 6
click at [39, 29] on p "Pay" at bounding box center [35, 30] width 30 height 6
click at [85, 30] on icon at bounding box center [84, 32] width 7 height 7
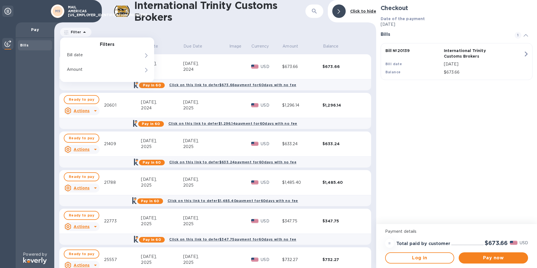
click at [85, 30] on icon at bounding box center [84, 32] width 7 height 7
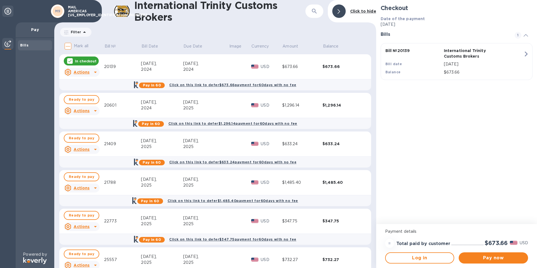
click at [84, 31] on icon at bounding box center [84, 32] width 7 height 7
click at [33, 32] on p "Pay" at bounding box center [35, 30] width 30 height 6
click at [266, 107] on p "USD" at bounding box center [271, 105] width 21 height 6
click at [308, 107] on div "$1,296.14" at bounding box center [302, 105] width 40 height 6
click at [23, 45] on b "Bills" at bounding box center [24, 45] width 8 height 4
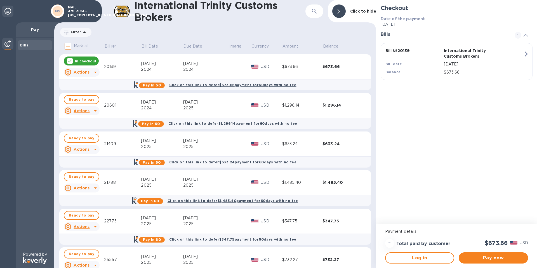
click at [24, 45] on b "Bills" at bounding box center [24, 45] width 8 height 4
click at [28, 46] on b "Bills" at bounding box center [24, 45] width 8 height 4
click at [28, 45] on div "Bills" at bounding box center [35, 46] width 30 height 6
click at [24, 45] on b "Bills" at bounding box center [24, 45] width 8 height 4
click at [23, 46] on b "Bills" at bounding box center [24, 45] width 8 height 4
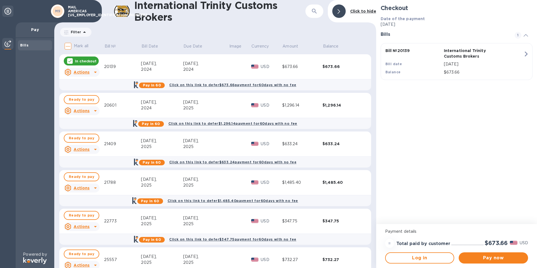
click at [23, 46] on b "Bills" at bounding box center [24, 45] width 8 height 4
click at [8, 44] on img at bounding box center [7, 43] width 7 height 7
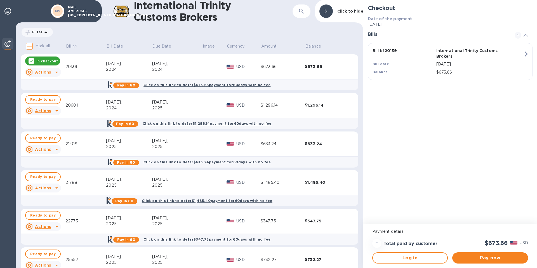
click at [8, 44] on img at bounding box center [7, 43] width 7 height 7
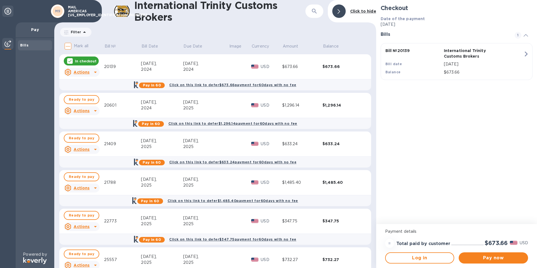
click at [8, 44] on img at bounding box center [7, 43] width 7 height 7
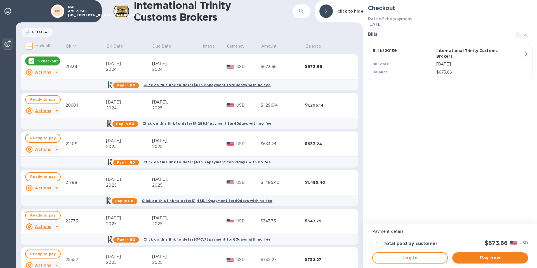
click at [8, 44] on img at bounding box center [7, 43] width 7 height 7
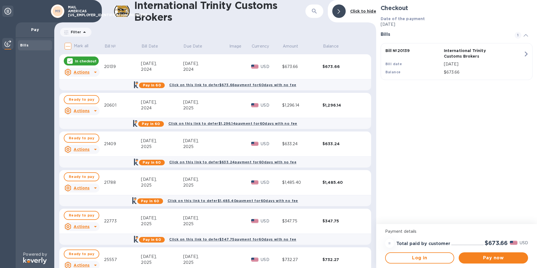
click at [9, 46] on img at bounding box center [7, 43] width 7 height 7
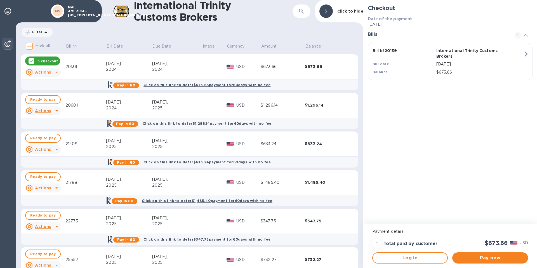
click at [9, 46] on img at bounding box center [7, 43] width 7 height 7
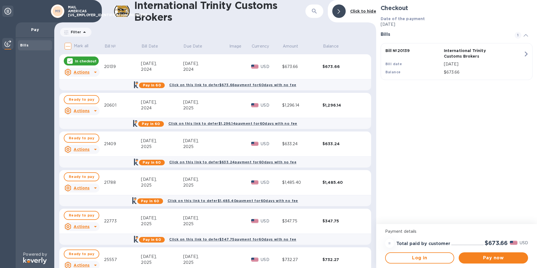
click at [32, 26] on div "Pay" at bounding box center [35, 30] width 39 height 16
click at [33, 28] on p "Pay" at bounding box center [35, 30] width 30 height 6
click at [36, 35] on div "Pay" at bounding box center [35, 30] width 39 height 16
click at [13, 45] on div at bounding box center [7, 44] width 11 height 12
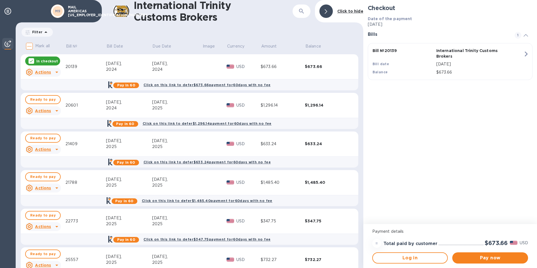
click at [10, 45] on img at bounding box center [7, 43] width 7 height 7
